Goal: Task Accomplishment & Management: Manage account settings

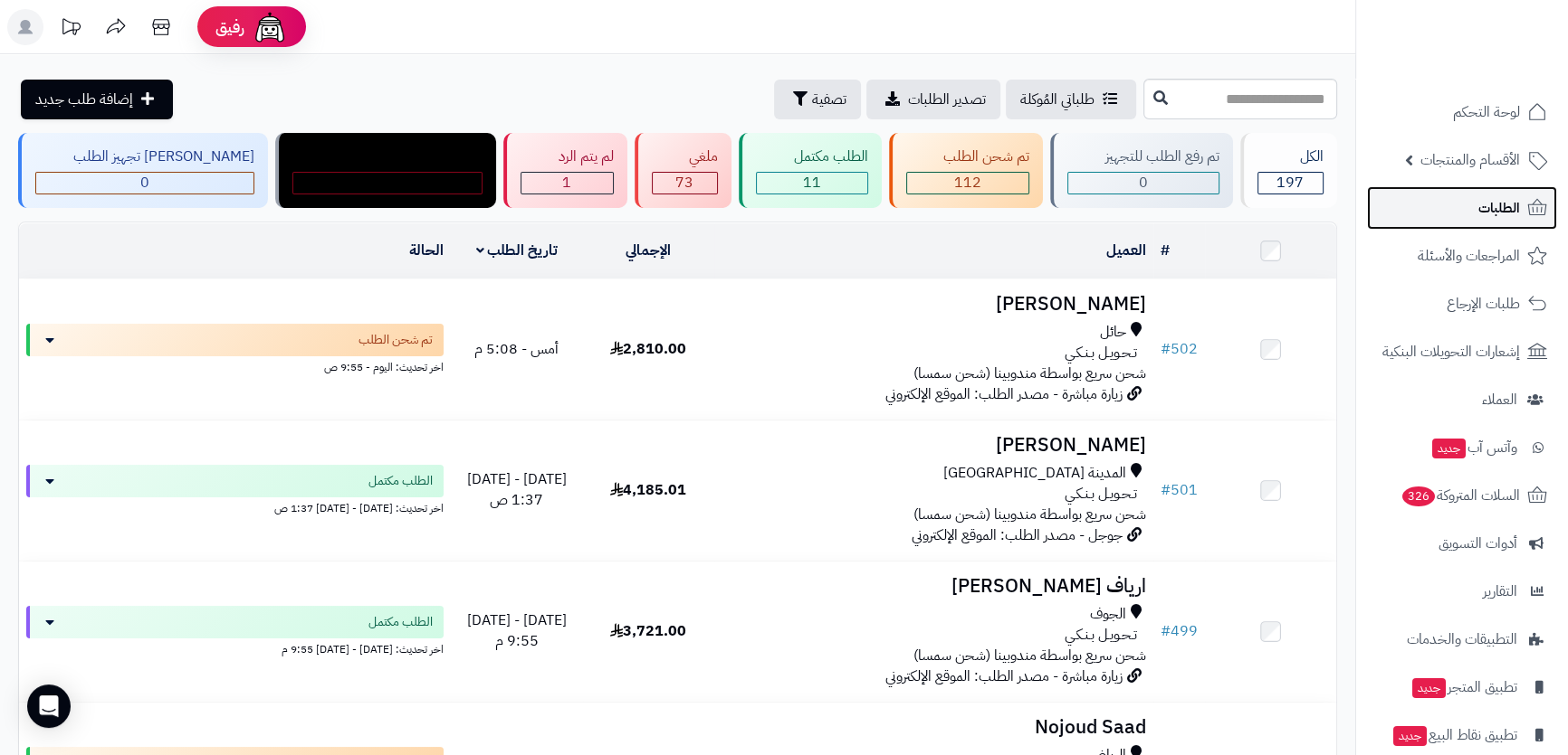
click at [1484, 206] on span "الطلبات" at bounding box center [1499, 208] width 42 height 26
click at [1472, 207] on link "الطلبات" at bounding box center [1462, 208] width 190 height 44
click at [1480, 208] on span "الطلبات" at bounding box center [1499, 208] width 42 height 26
click at [1480, 207] on span "الطلبات" at bounding box center [1499, 208] width 42 height 26
